Goal: Task Accomplishment & Management: Manage account settings

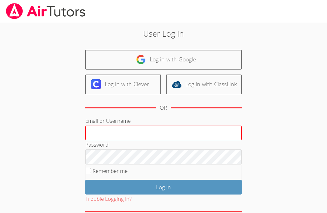
click at [131, 134] on input "Email or Username" at bounding box center [163, 133] width 157 height 15
type input "ctutoring778@gmail.com"
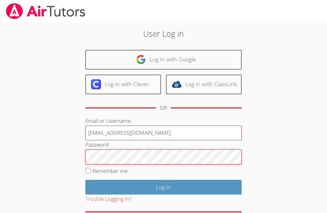
click at [85, 180] on input "Log in" at bounding box center [163, 187] width 157 height 15
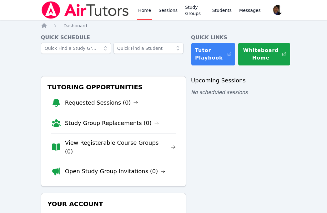
click at [124, 103] on link "Requested Sessions (0)" at bounding box center [102, 102] width 74 height 9
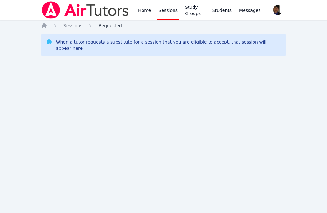
click at [104, 27] on span "Requested" at bounding box center [110, 25] width 23 height 5
click at [78, 28] on span "Sessions" at bounding box center [73, 25] width 19 height 5
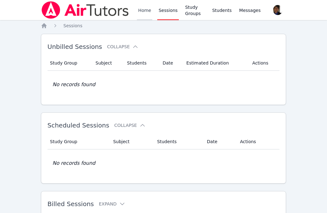
click at [142, 8] on link "Home" at bounding box center [144, 10] width 15 height 20
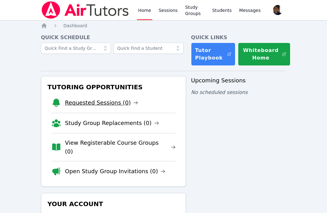
click at [83, 104] on link "Requested Sessions (0)" at bounding box center [102, 102] width 74 height 9
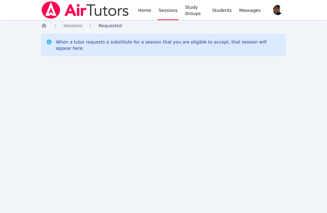
click at [116, 26] on span "Requested" at bounding box center [110, 25] width 23 height 5
click at [75, 29] on div "Home Sessions Requested When a tutor requests a substitute for a session that y…" at bounding box center [164, 47] width 246 height 49
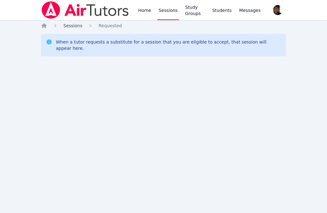
click at [75, 26] on span "Sessions" at bounding box center [73, 25] width 19 height 5
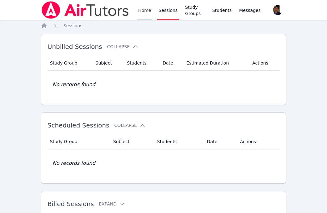
click at [138, 11] on link "Home" at bounding box center [144, 10] width 15 height 20
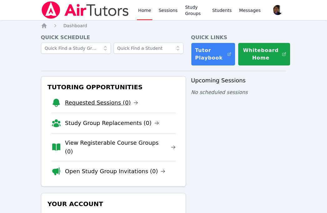
click at [105, 106] on link "Requested Sessions (0)" at bounding box center [102, 102] width 74 height 9
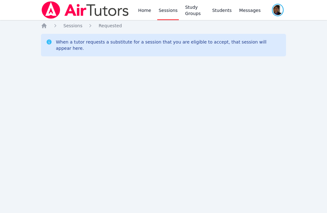
click at [278, 11] on span "button" at bounding box center [278, 10] width 13 height 14
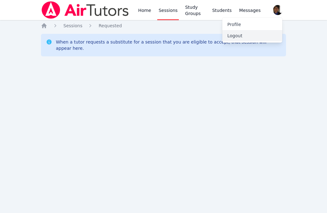
click at [239, 36] on button "Logout" at bounding box center [253, 35] width 60 height 11
